Goal: Task Accomplishment & Management: Complete application form

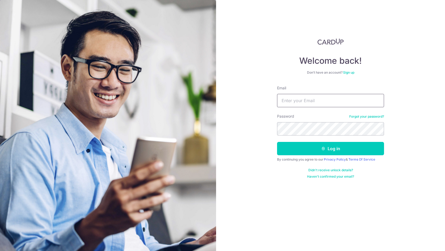
type input "landeranetwork@gmail.com"
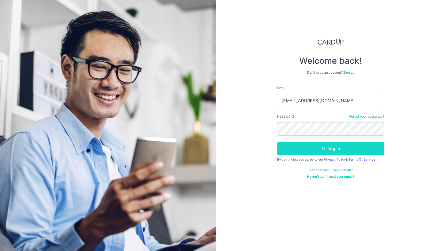
click at [313, 147] on button "Log in" at bounding box center [330, 148] width 107 height 13
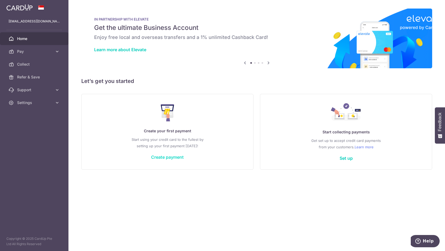
click at [174, 155] on link "Create payment" at bounding box center [167, 157] width 33 height 5
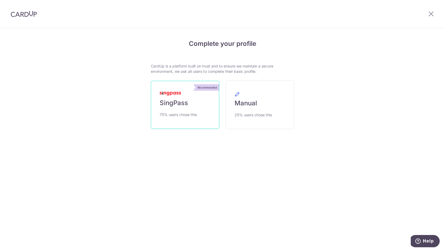
click at [191, 110] on link "Recommended SingPass 75% users chose this" at bounding box center [185, 105] width 68 height 48
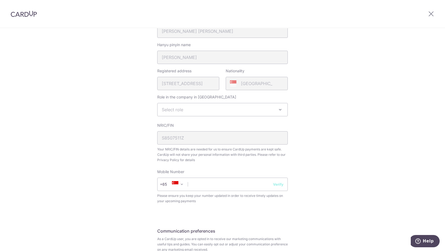
scroll to position [166, 0]
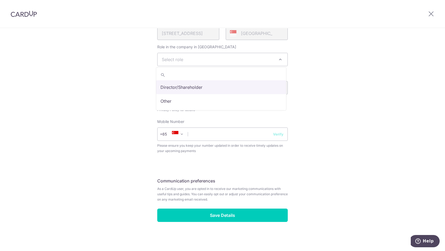
click at [213, 59] on span "Select role" at bounding box center [222, 59] width 130 height 13
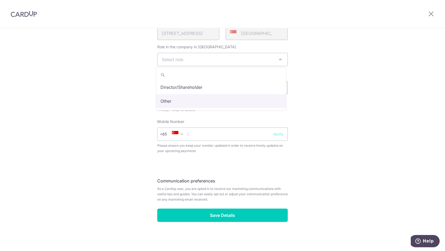
select select "other"
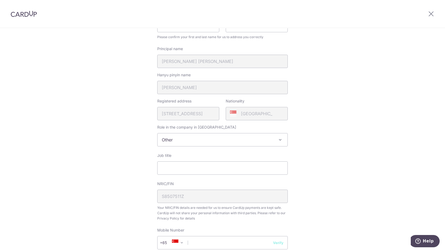
scroll to position [201, 0]
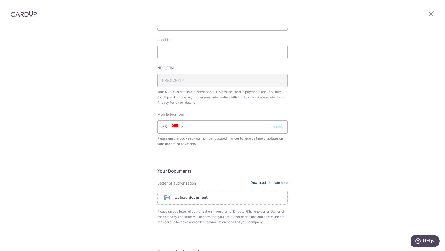
click at [263, 184] on link "Download template here" at bounding box center [268, 183] width 37 height 5
